Goal: Task Accomplishment & Management: Manage account settings

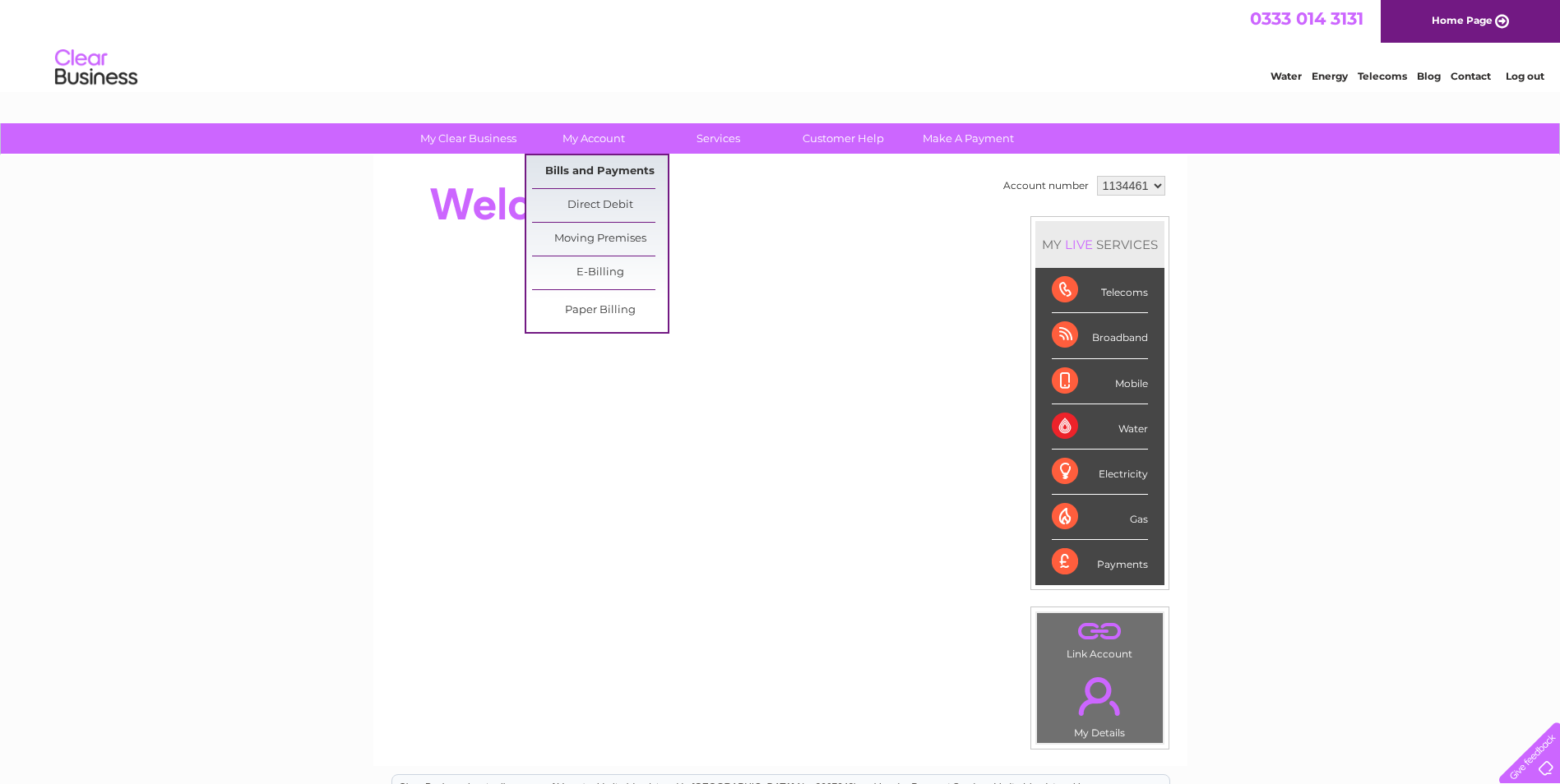
click at [598, 175] on link "Bills and Payments" at bounding box center [600, 171] width 135 height 33
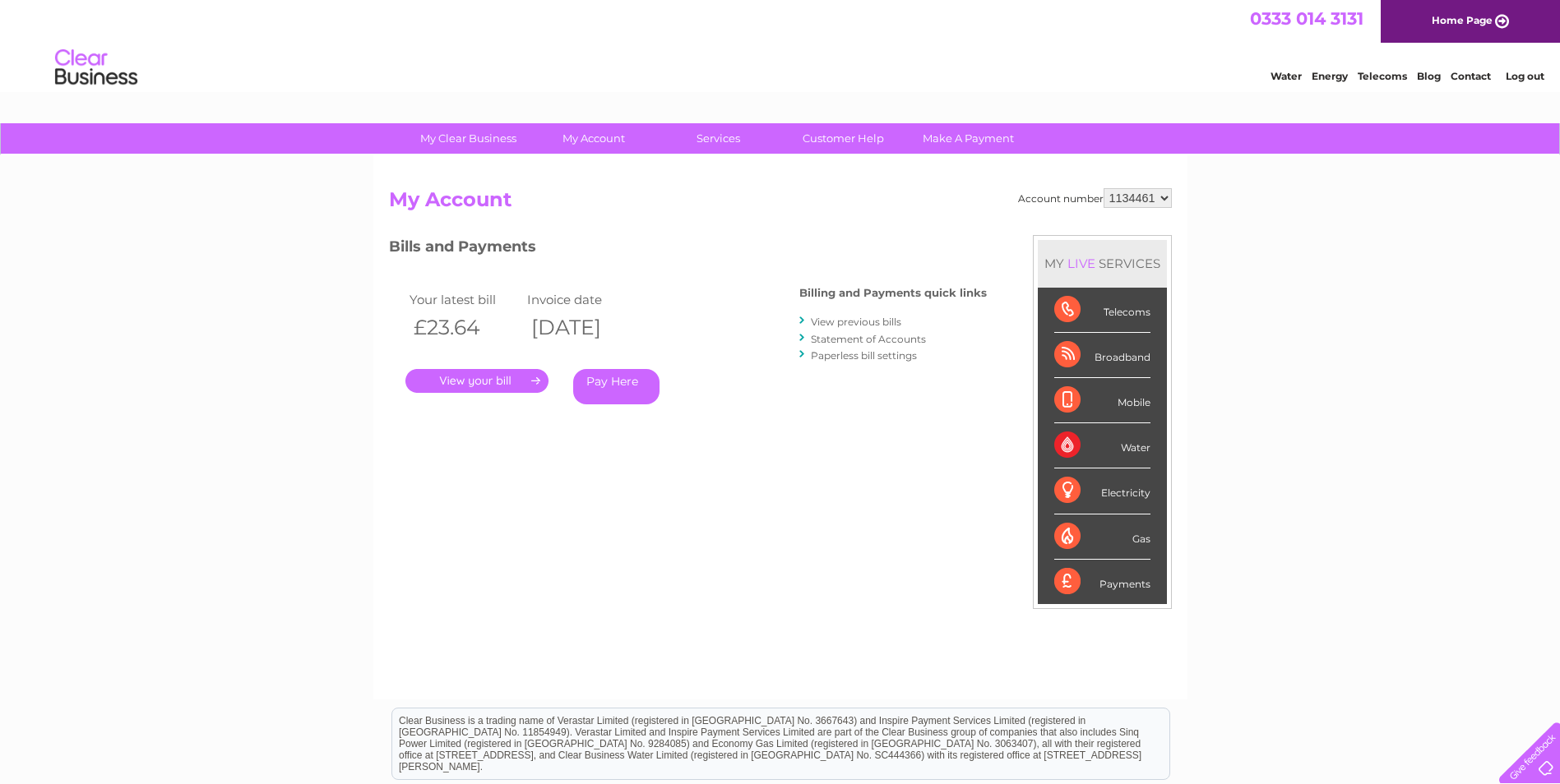
click at [503, 374] on link "." at bounding box center [477, 381] width 143 height 24
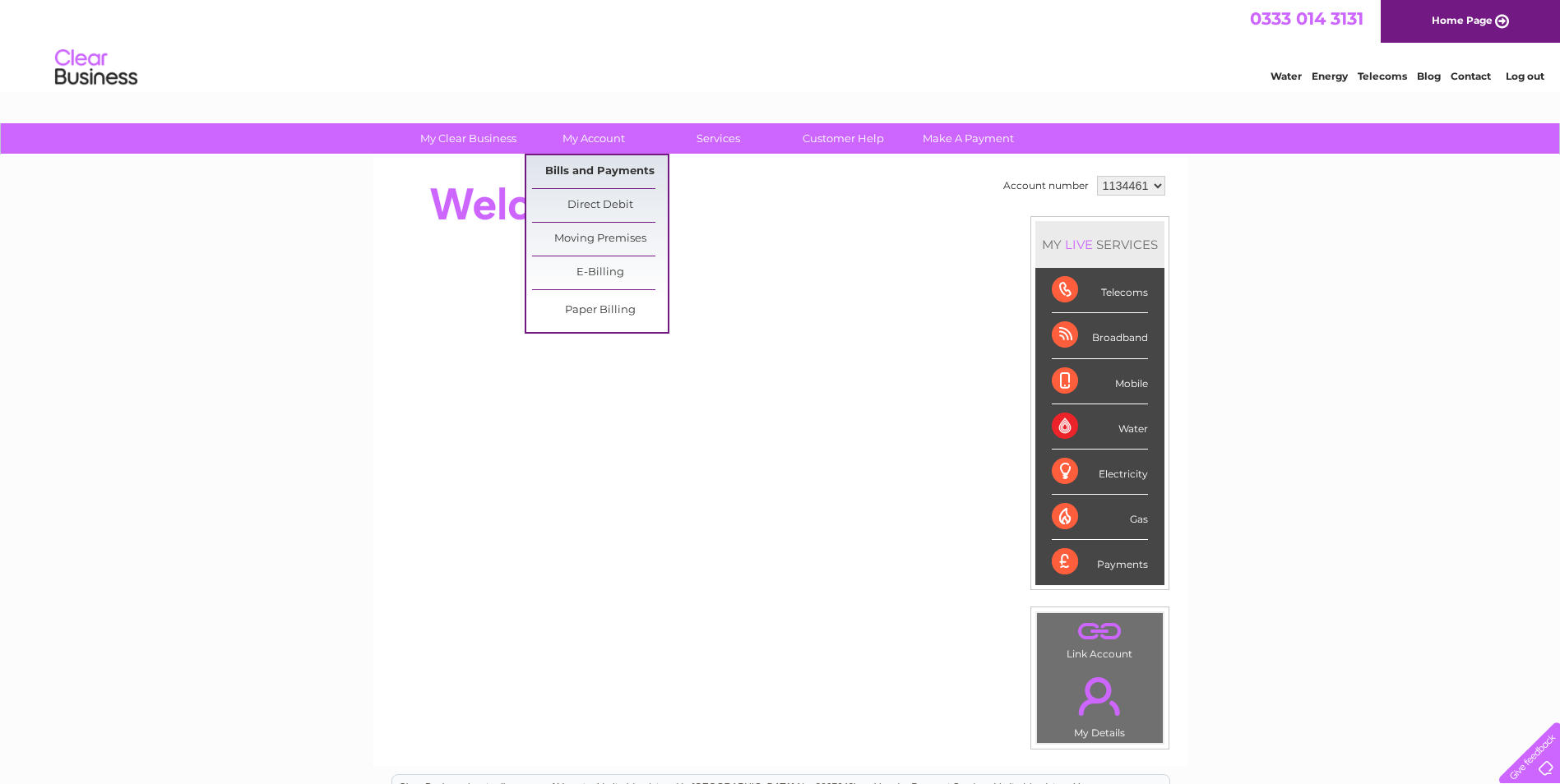
click at [589, 172] on link "Bills and Payments" at bounding box center [600, 171] width 135 height 33
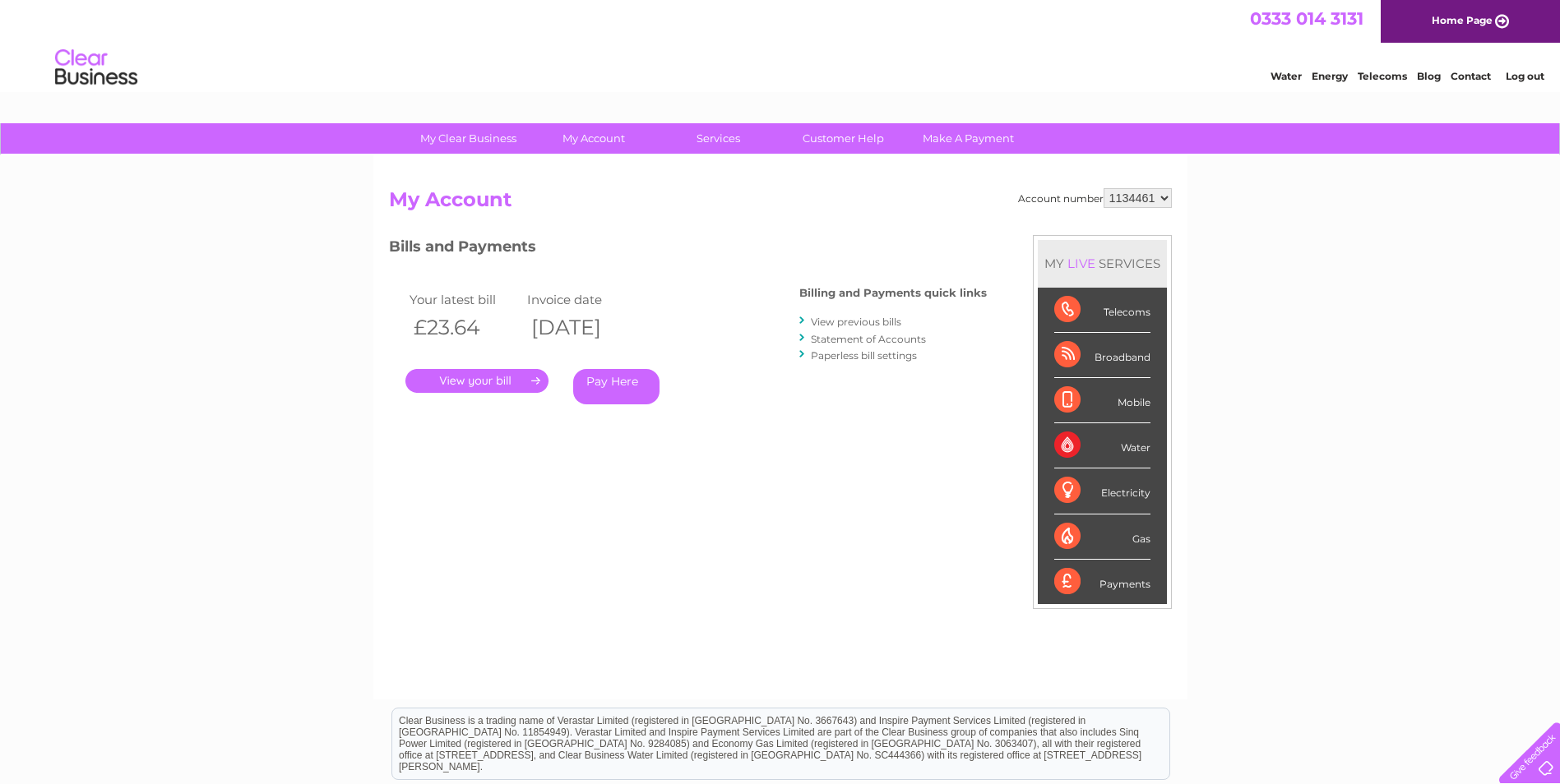
click at [511, 374] on link "." at bounding box center [477, 381] width 143 height 24
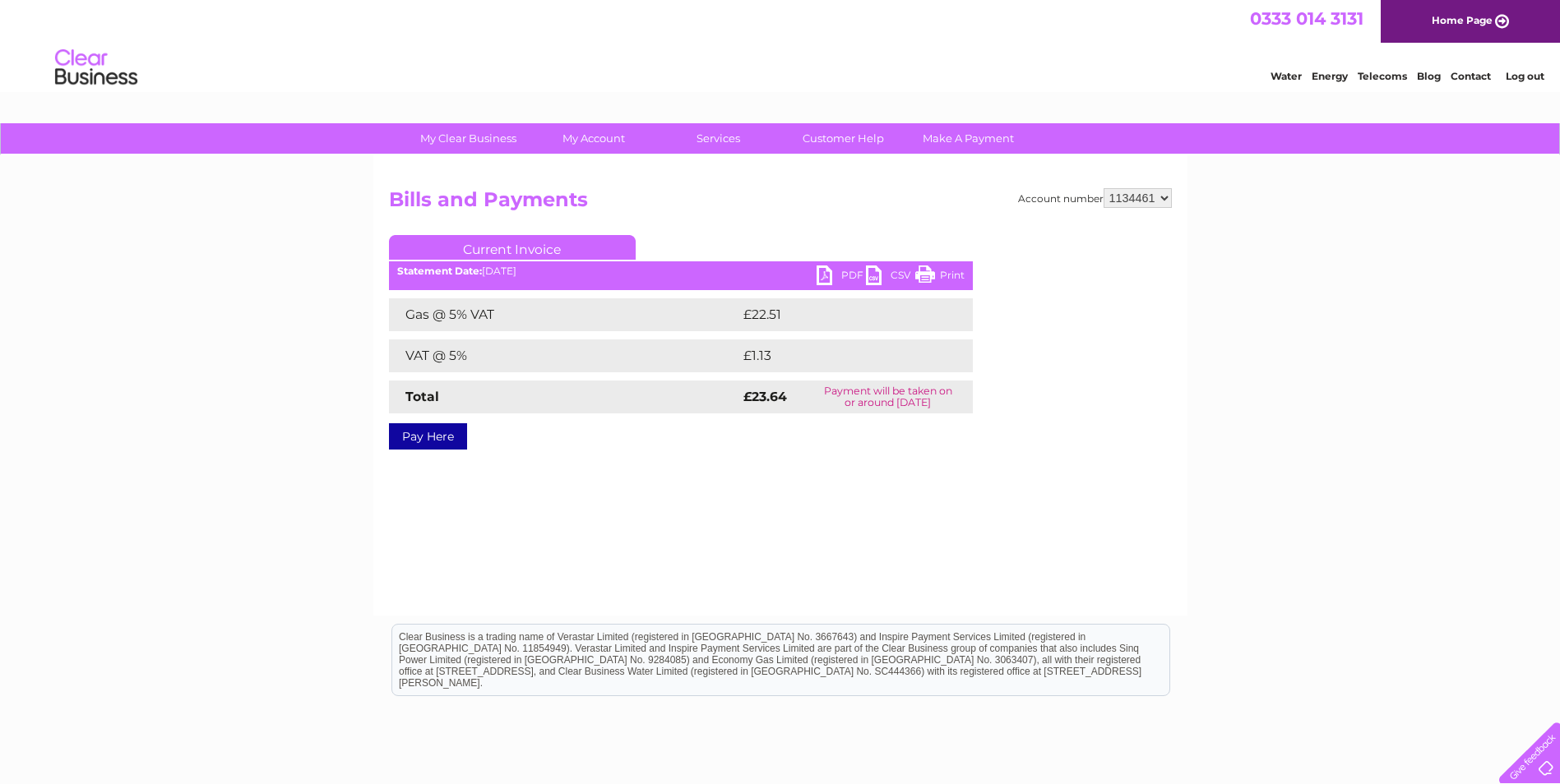
click at [834, 279] on link "PDF" at bounding box center [841, 278] width 50 height 24
